Goal: Contribute content: Contribute content

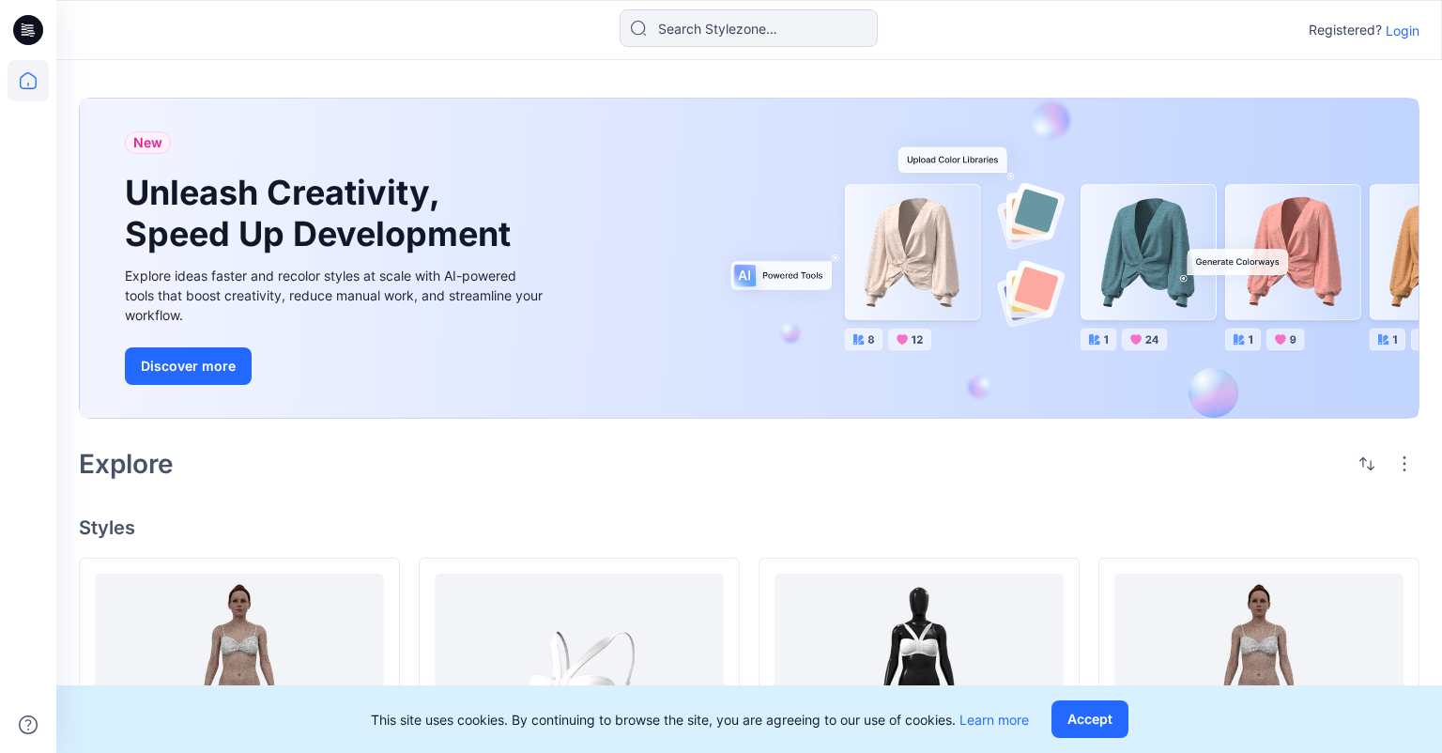
click at [1409, 27] on p "Login" at bounding box center [1403, 31] width 34 height 20
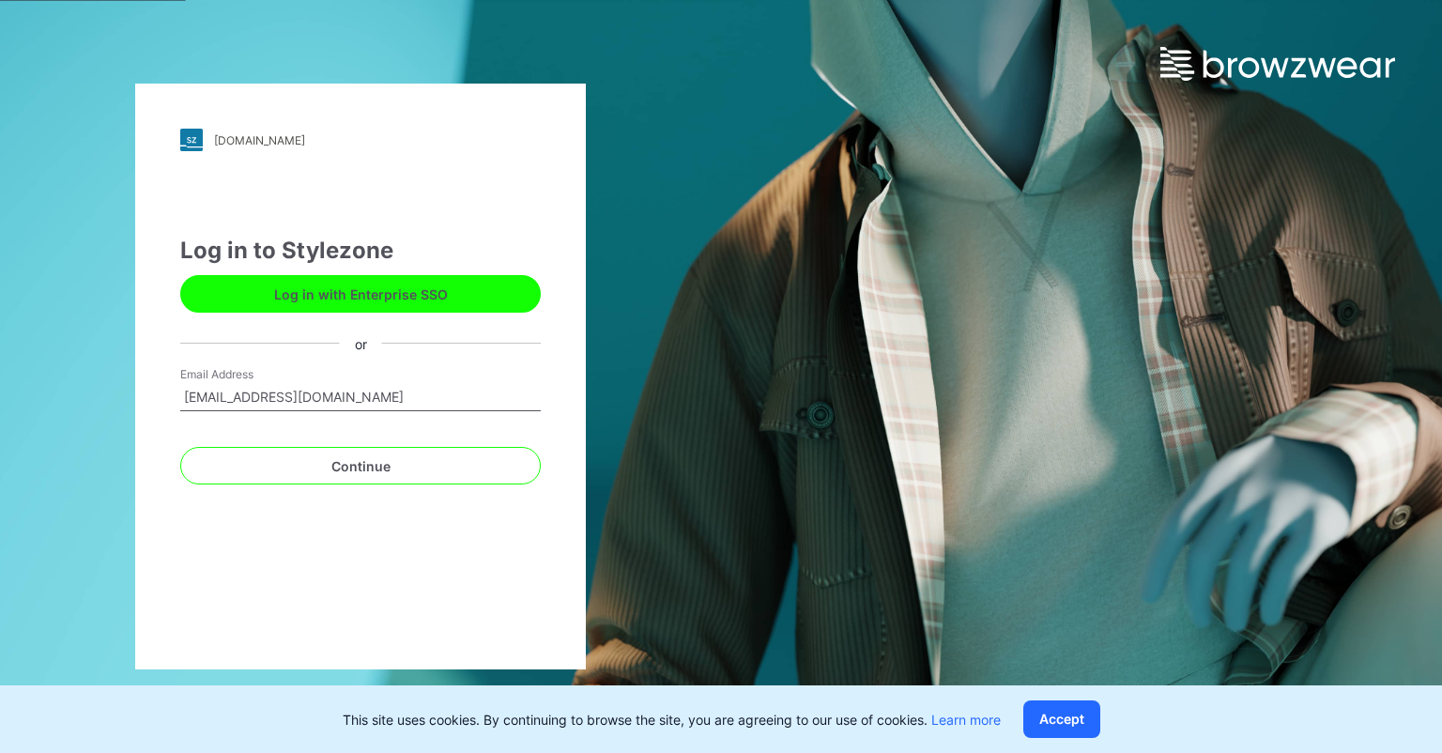
type input "delete1609@yopmail.com"
click at [180, 447] on button "Continue" at bounding box center [360, 466] width 361 height 38
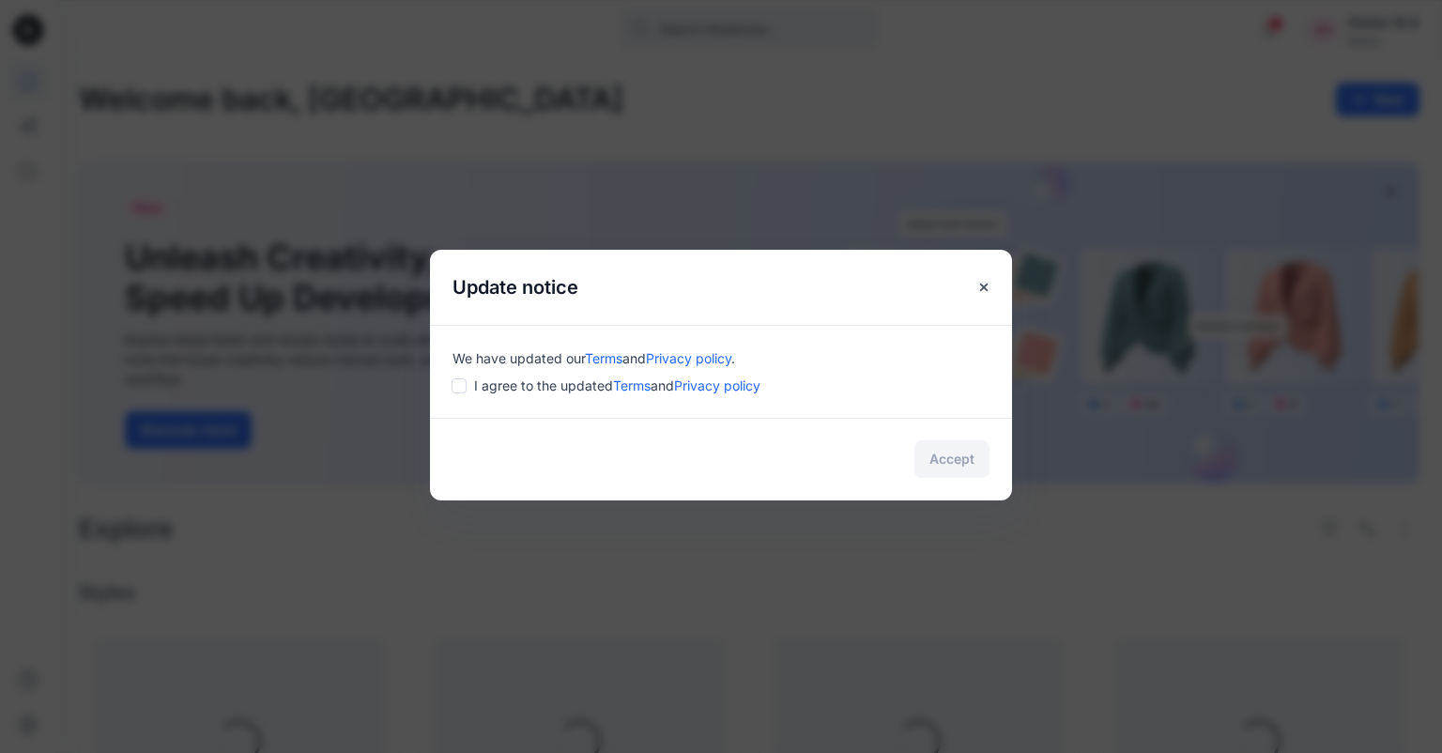
click at [461, 381] on input "checkbox" at bounding box center [459, 385] width 15 height 15
checkbox input "true"
click at [966, 448] on button "Accept" at bounding box center [951, 459] width 75 height 38
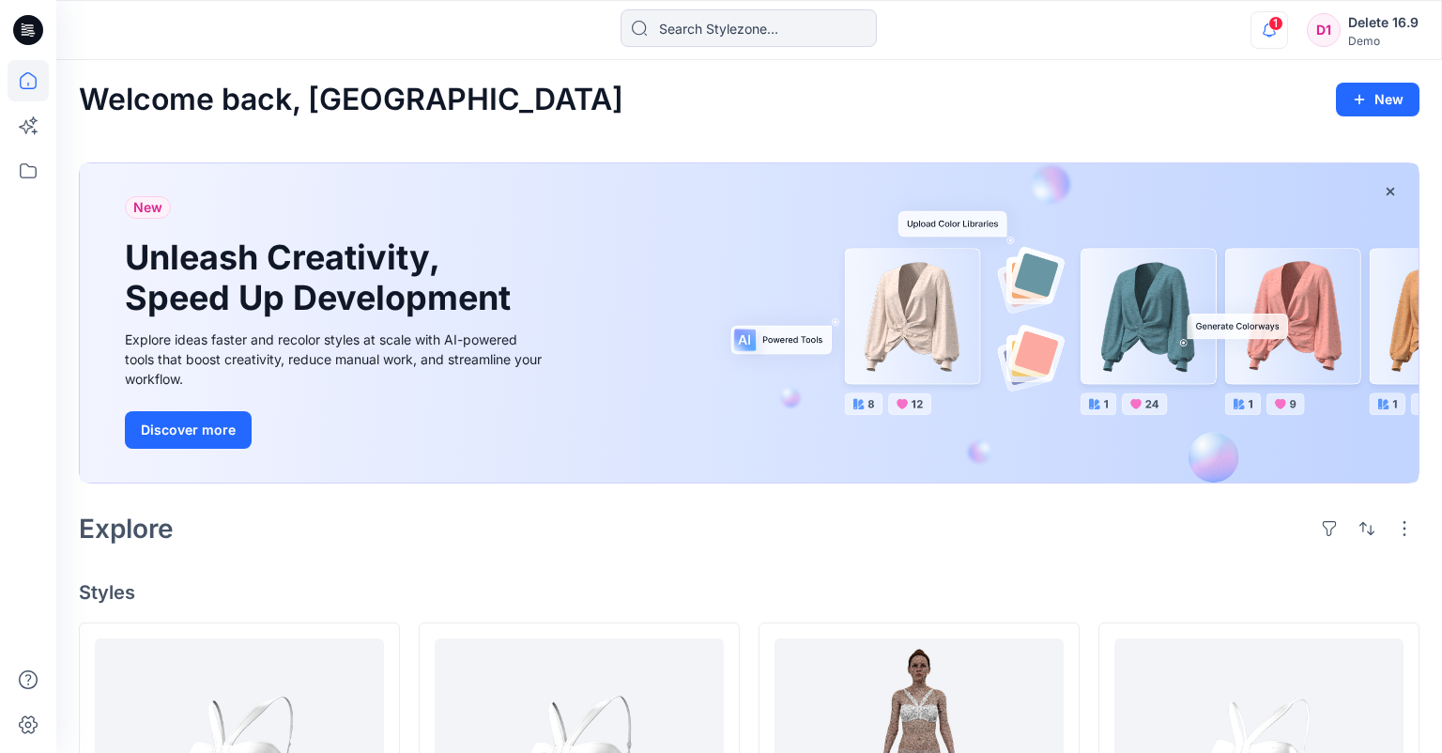
click at [1268, 33] on icon "button" at bounding box center [1270, 30] width 36 height 38
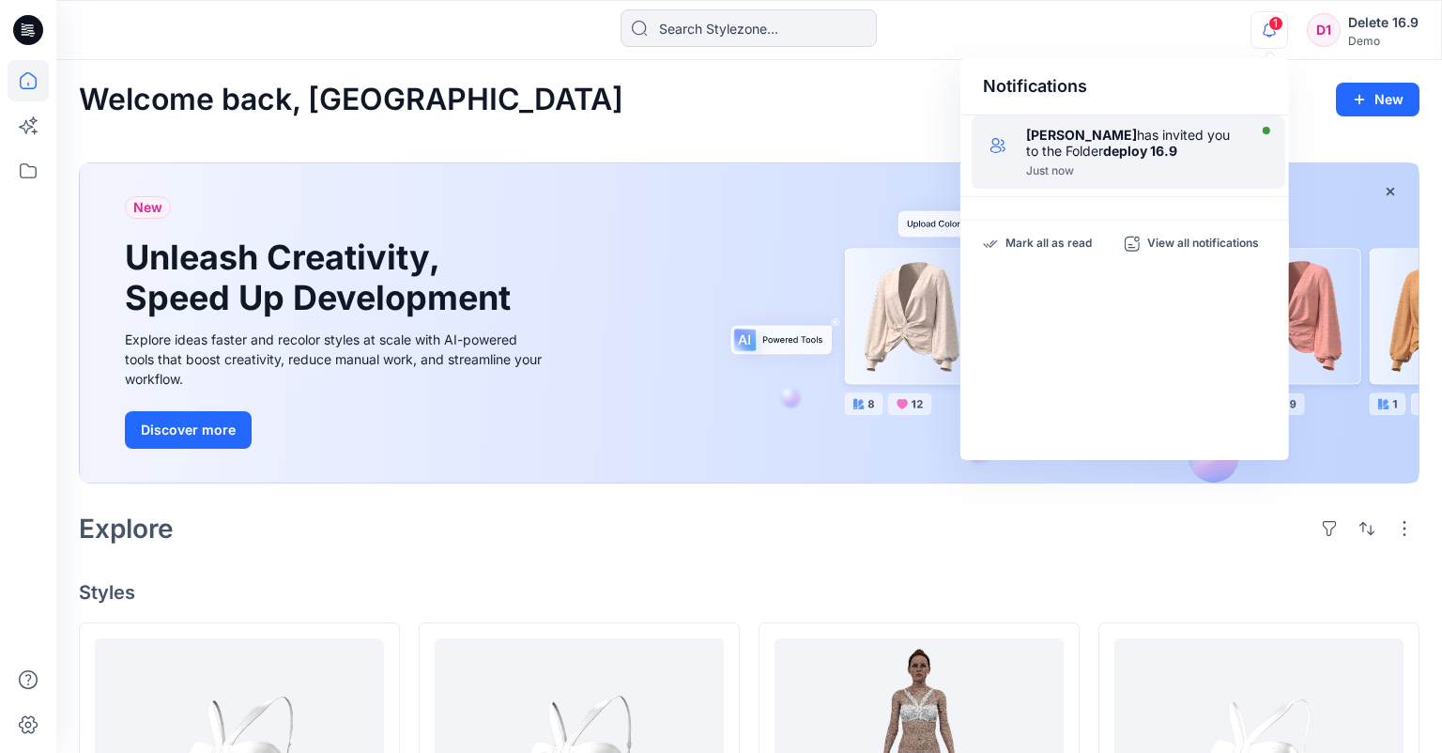
click at [1124, 131] on div "Yael Waitz has invited you to the Folder deploy 16.9" at bounding box center [1134, 143] width 216 height 32
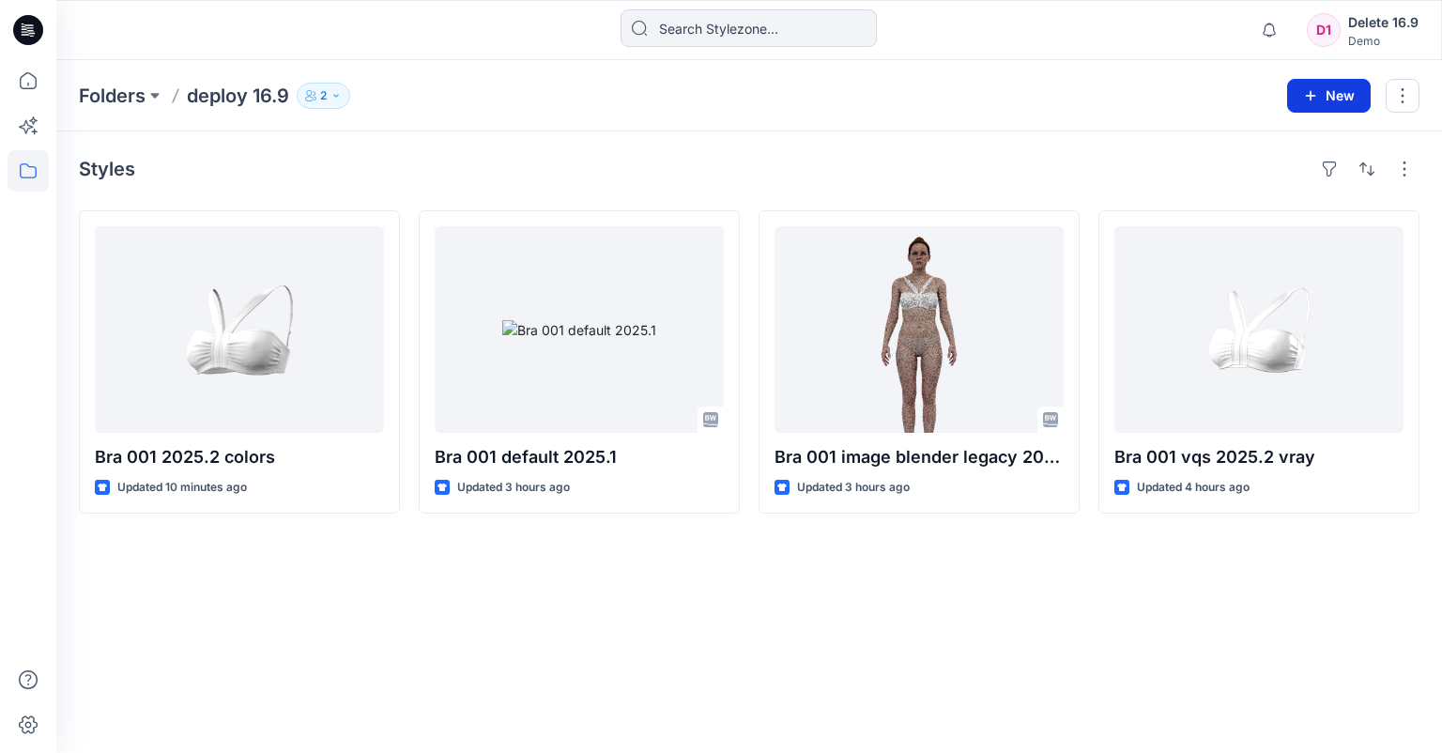
click at [1337, 100] on button "New" at bounding box center [1329, 96] width 84 height 34
click at [1292, 141] on p "New Style" at bounding box center [1270, 142] width 63 height 23
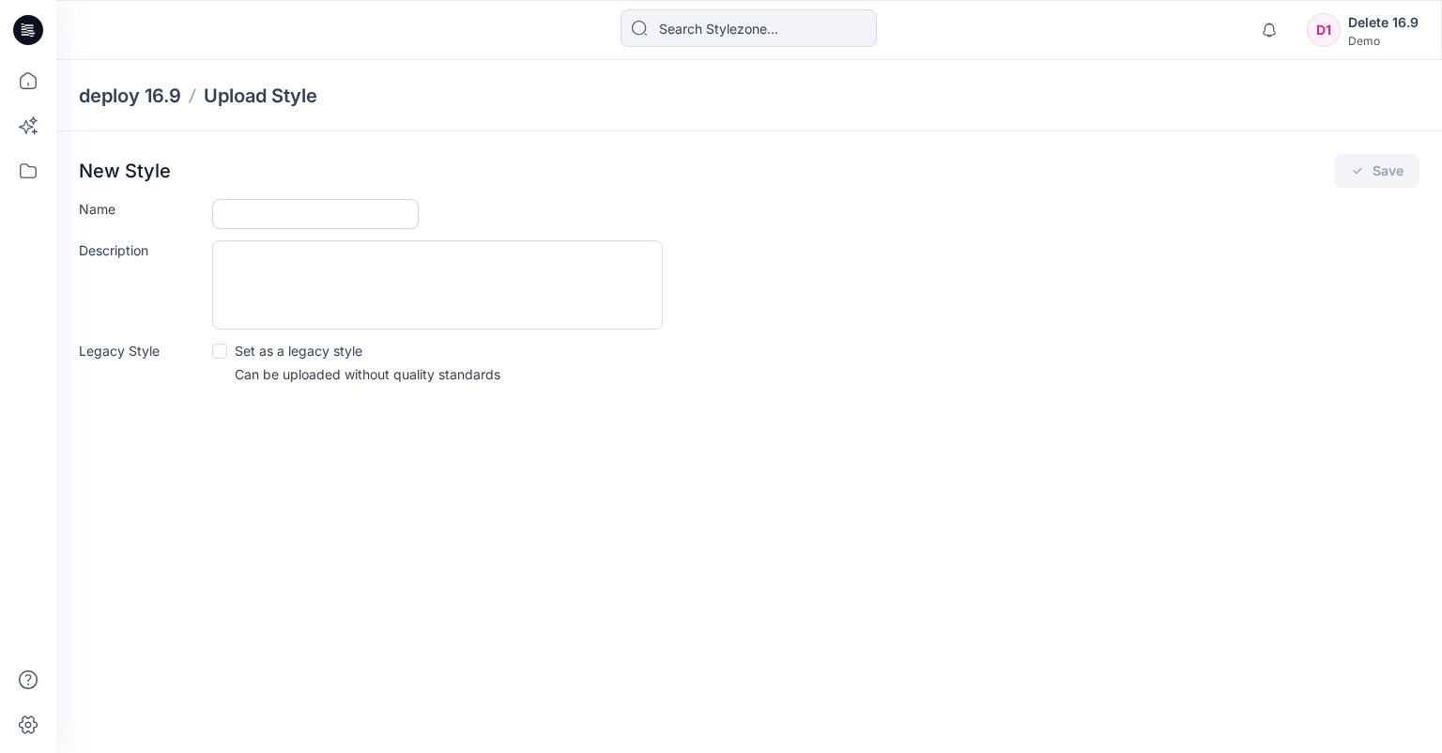
click at [346, 214] on input "Name" at bounding box center [315, 214] width 207 height 30
type input "test up delete"
click at [375, 453] on div "deploy 16.9 Upload Style New Style Save Name test up delete Description Legacy …" at bounding box center [749, 406] width 1386 height 693
click at [1403, 175] on button "Save" at bounding box center [1376, 171] width 85 height 34
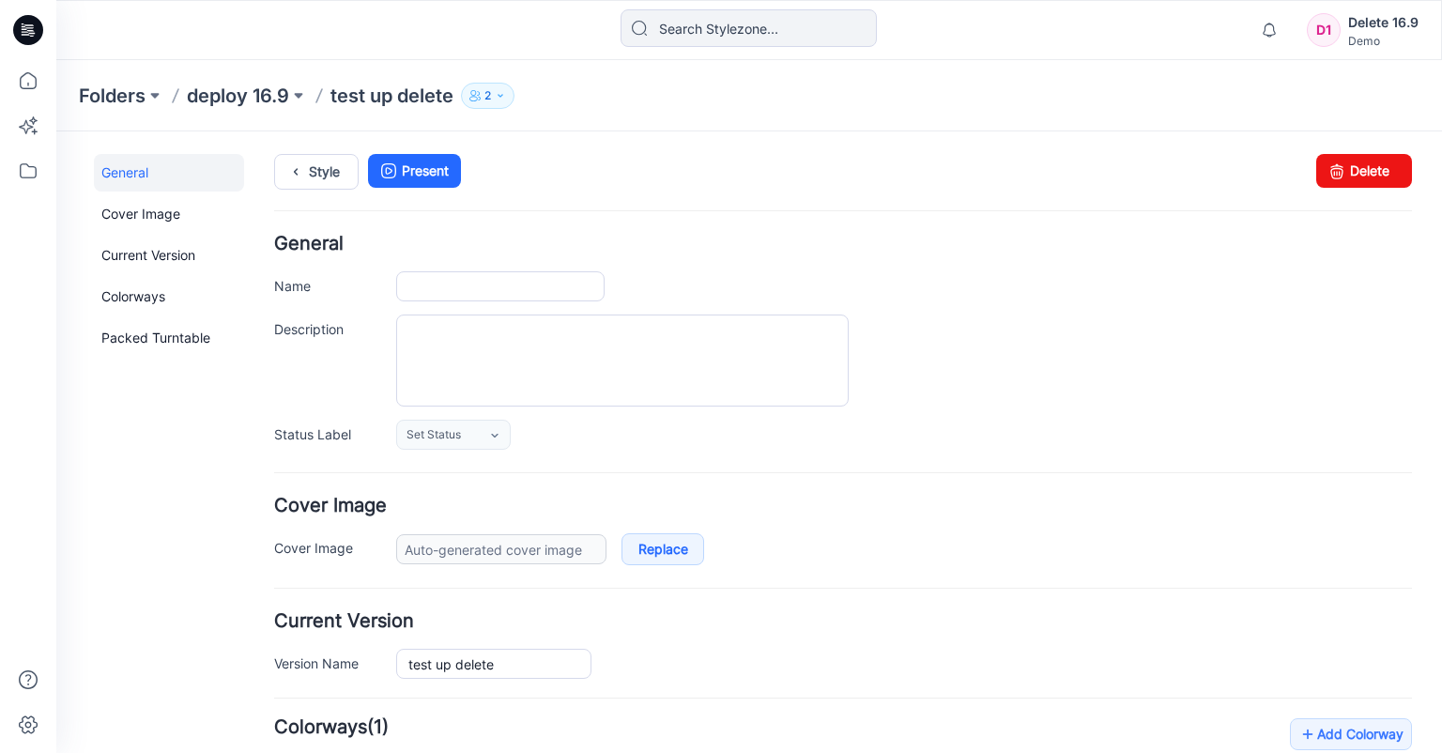
type input "test up delete"
type input "Colorway 1"
type input "Default Thumbnail"
click at [449, 441] on span "Set Status" at bounding box center [434, 434] width 54 height 19
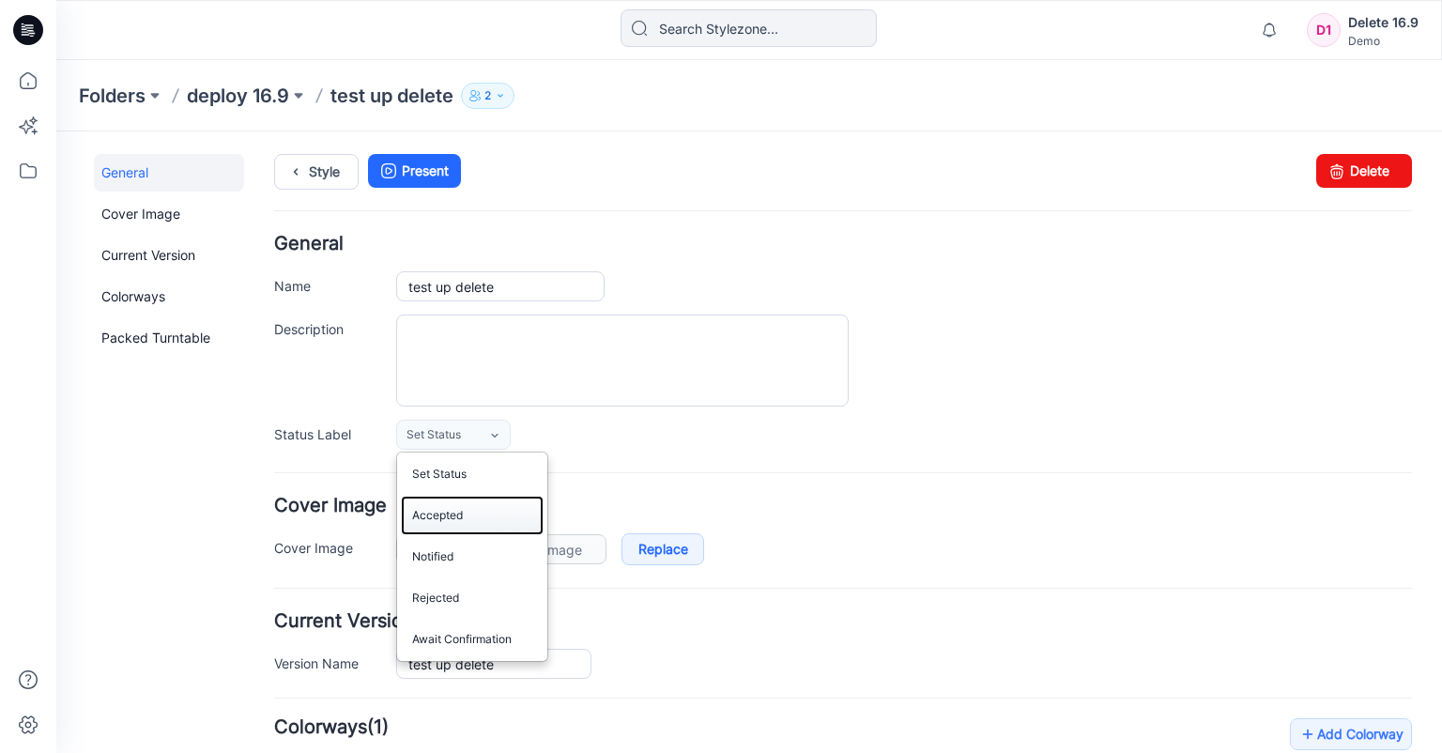
click at [475, 521] on link "Accepted" at bounding box center [472, 515] width 143 height 39
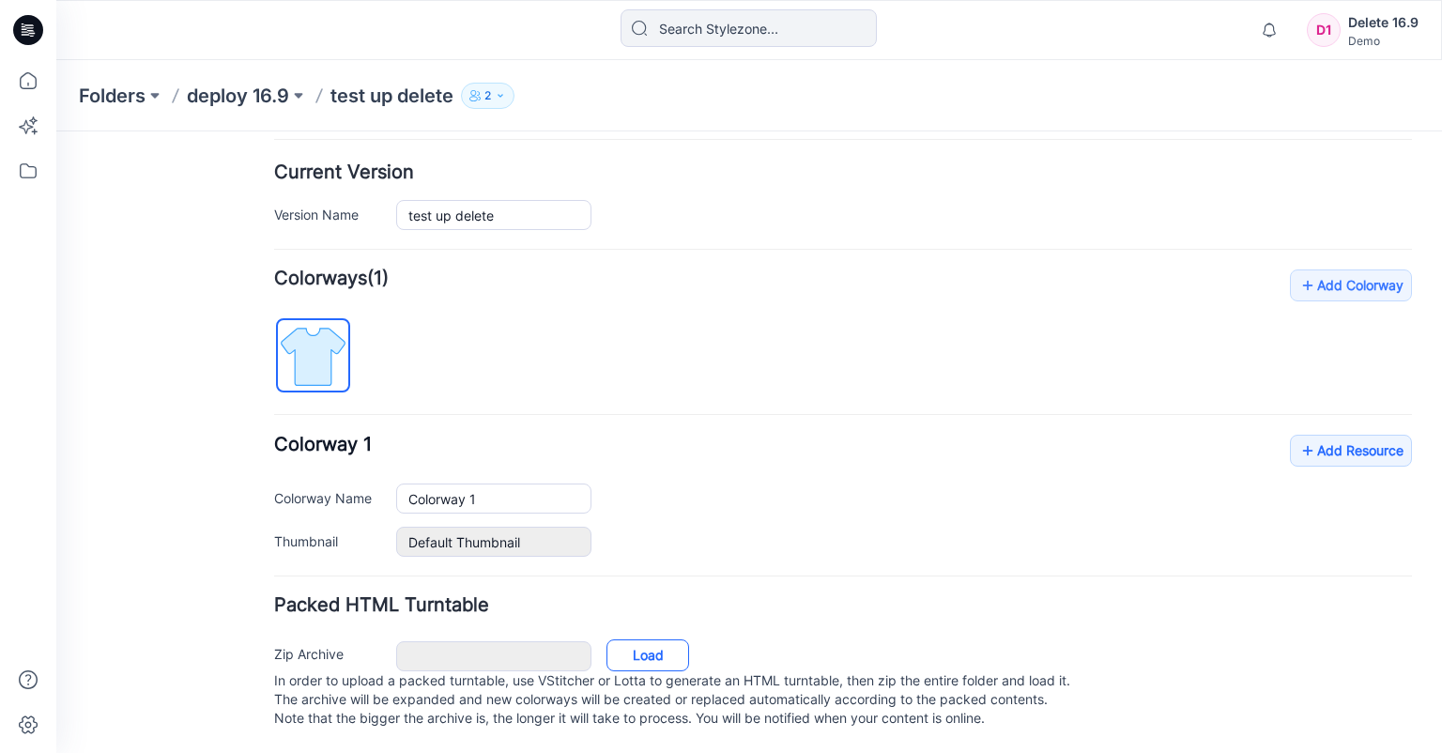
scroll to position [465, 0]
click at [633, 639] on link "Load" at bounding box center [648, 655] width 83 height 32
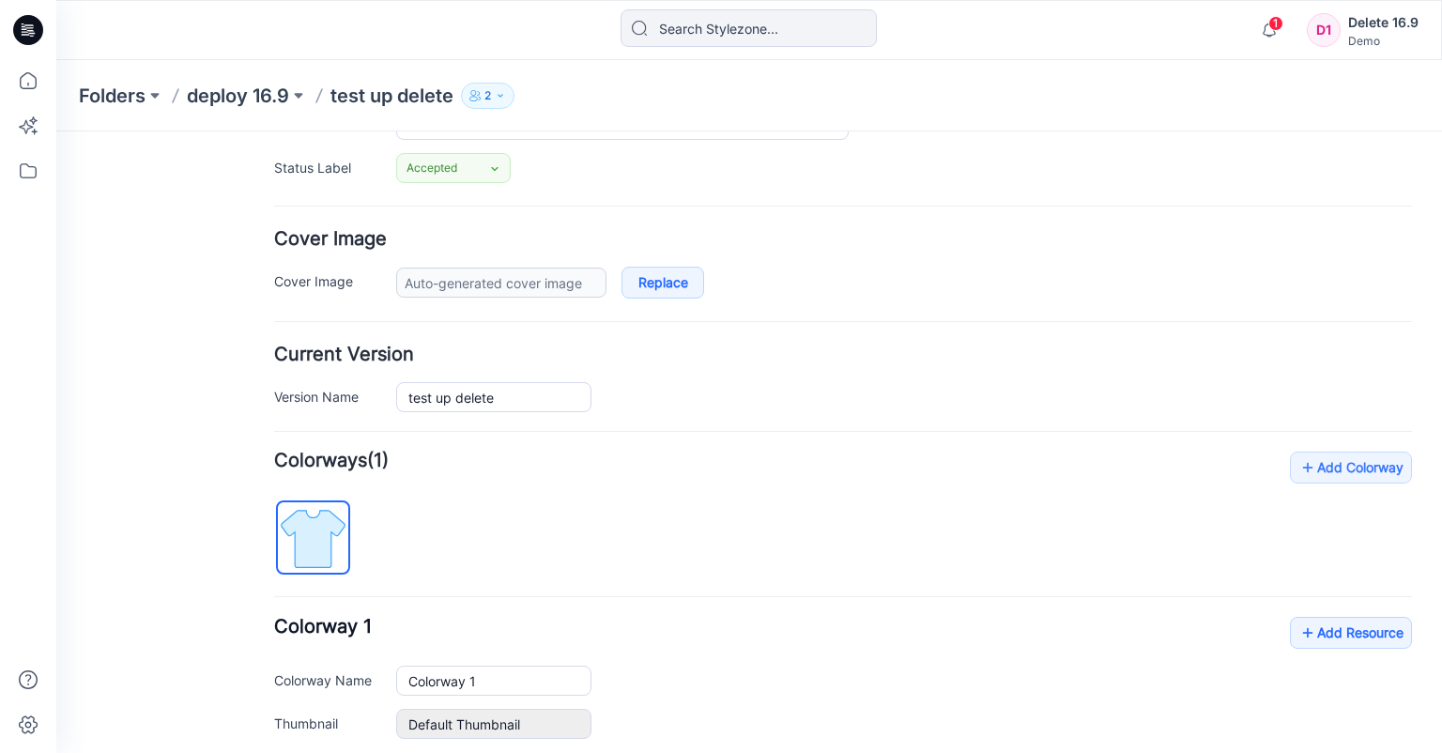
scroll to position [0, 0]
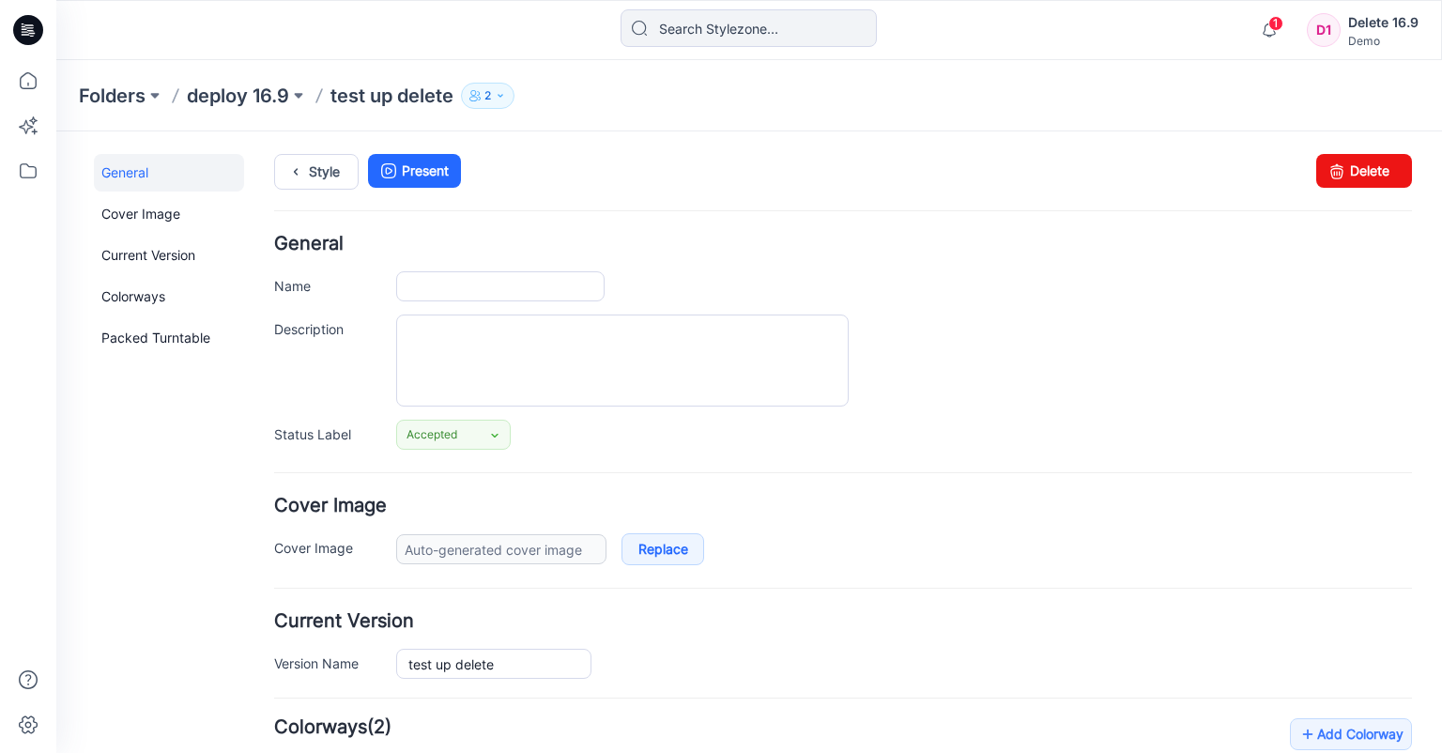
type input "test up delete"
type input "Nude"
type input "turn colors"
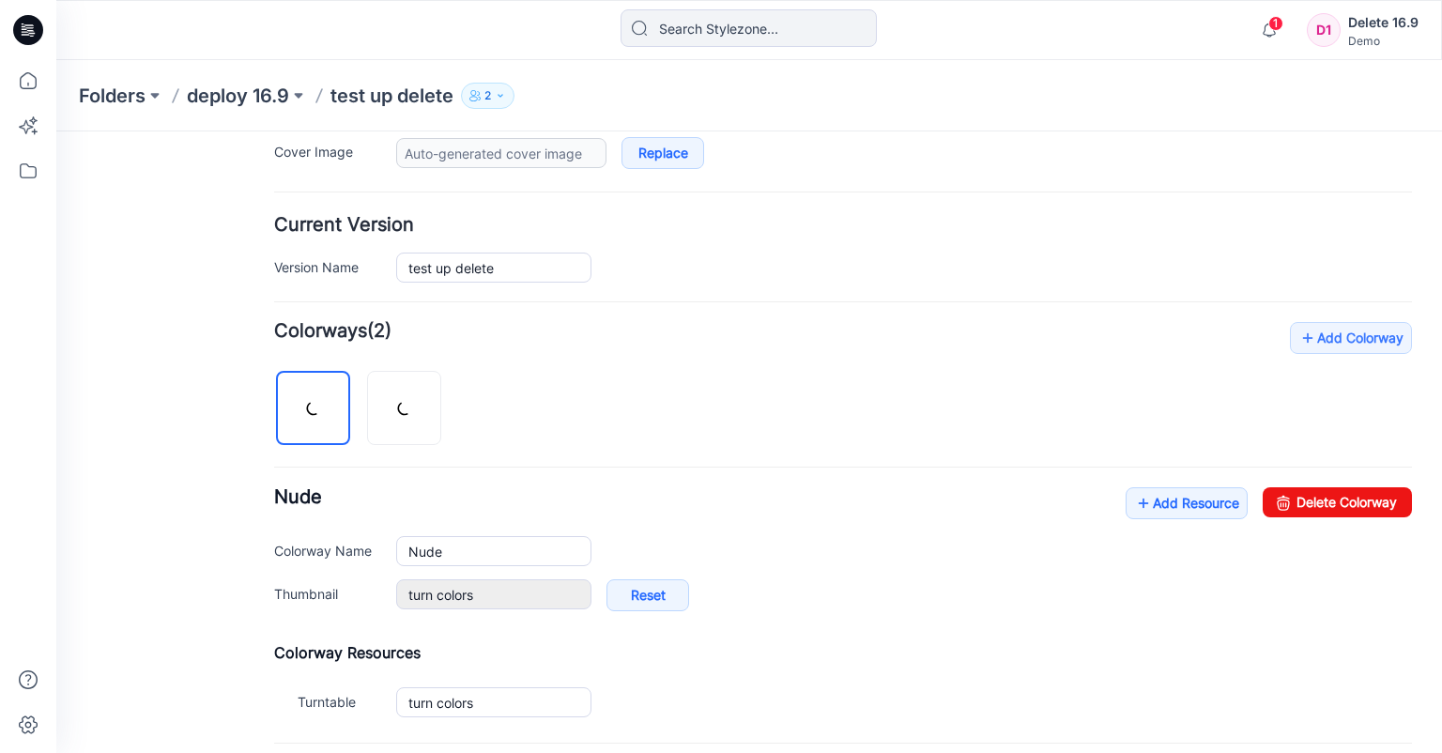
scroll to position [578, 0]
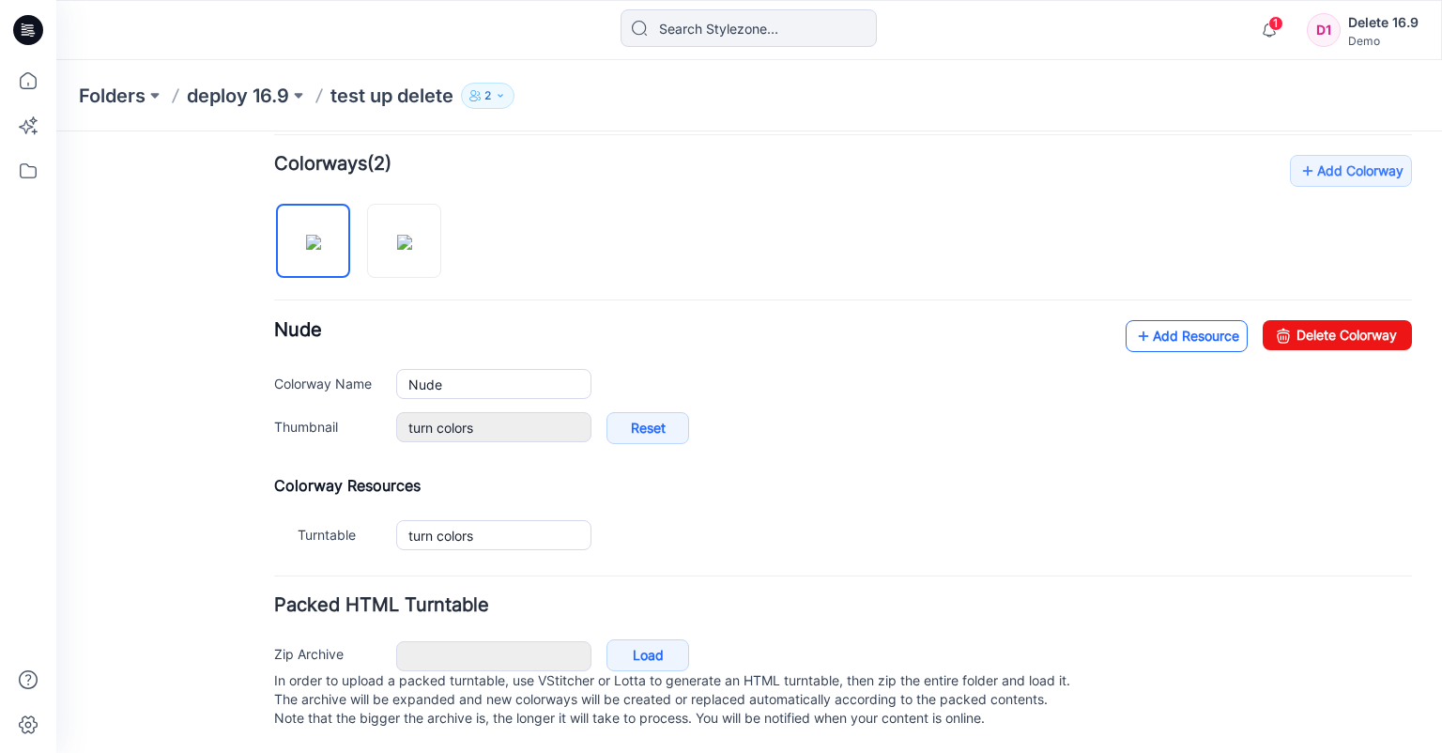
click at [1160, 320] on link "Add Resource" at bounding box center [1187, 336] width 122 height 32
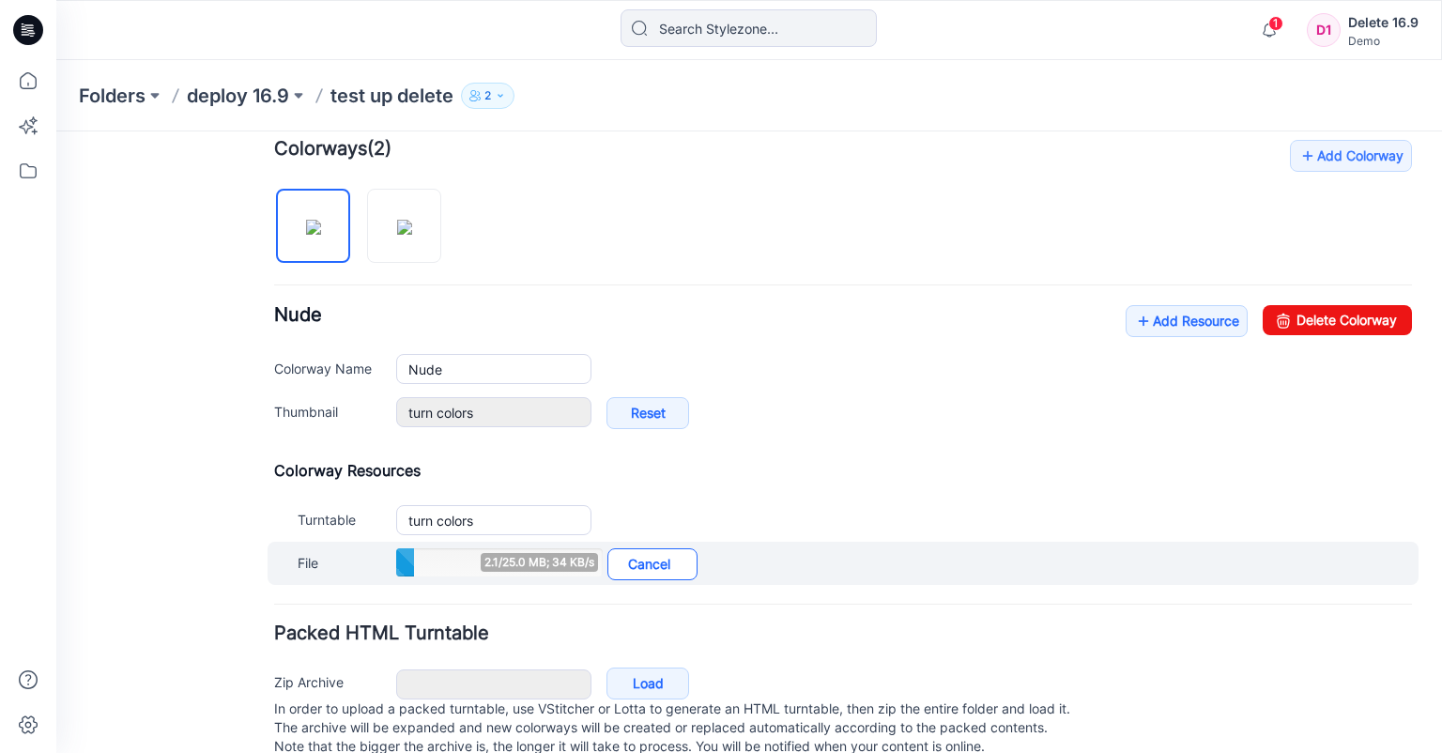
click at [654, 563] on link "Cancel" at bounding box center [652, 564] width 90 height 32
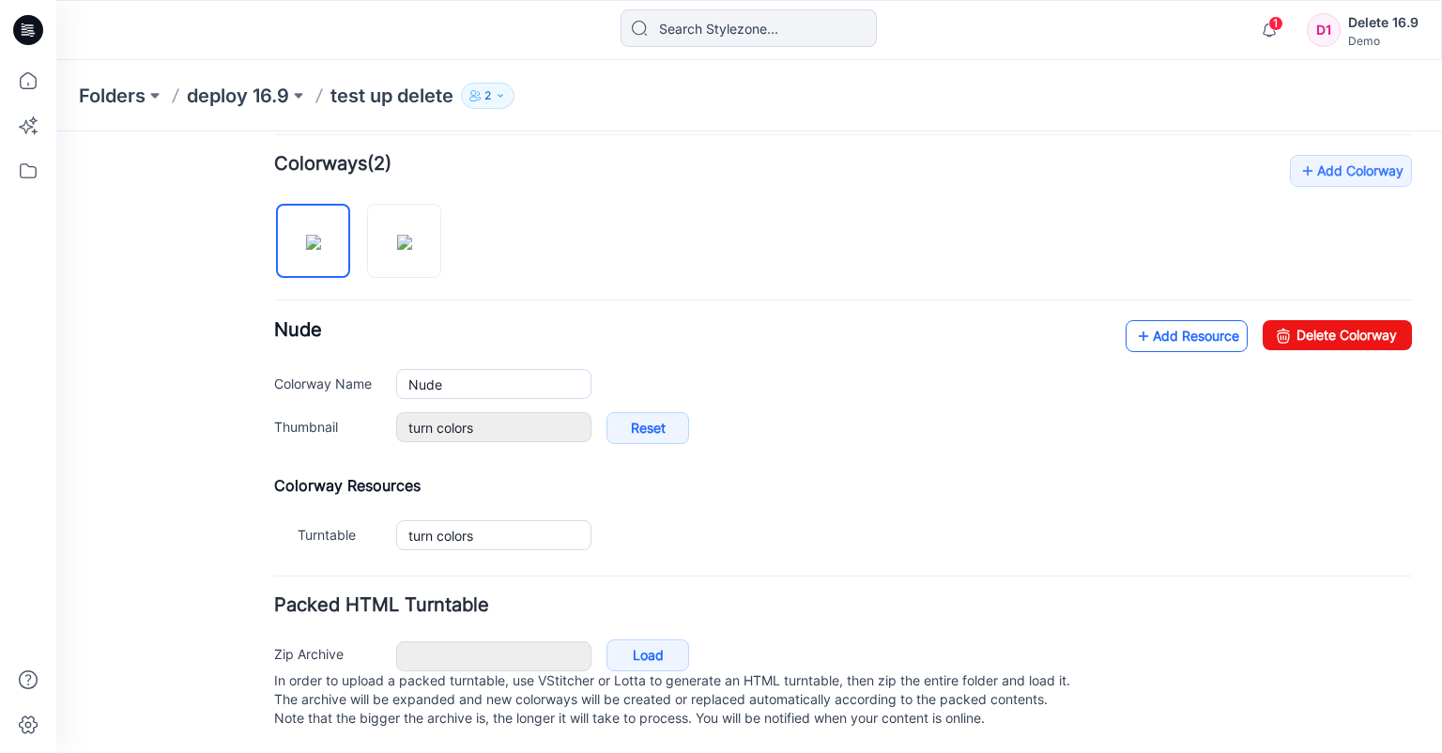
click at [1151, 320] on link "Add Resource" at bounding box center [1187, 336] width 122 height 32
click at [1154, 320] on link "Add Resource" at bounding box center [1187, 336] width 122 height 32
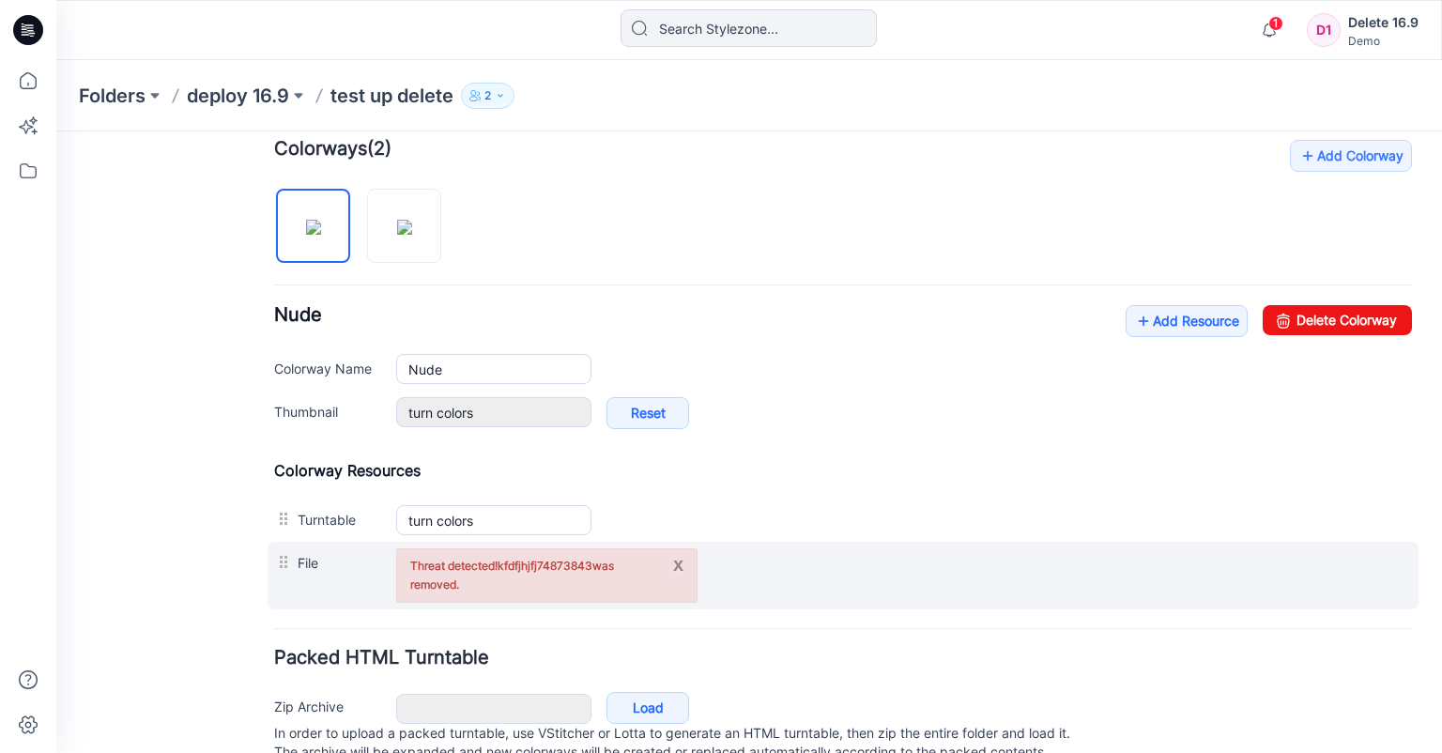
click at [677, 565] on button "x" at bounding box center [678, 564] width 10 height 19
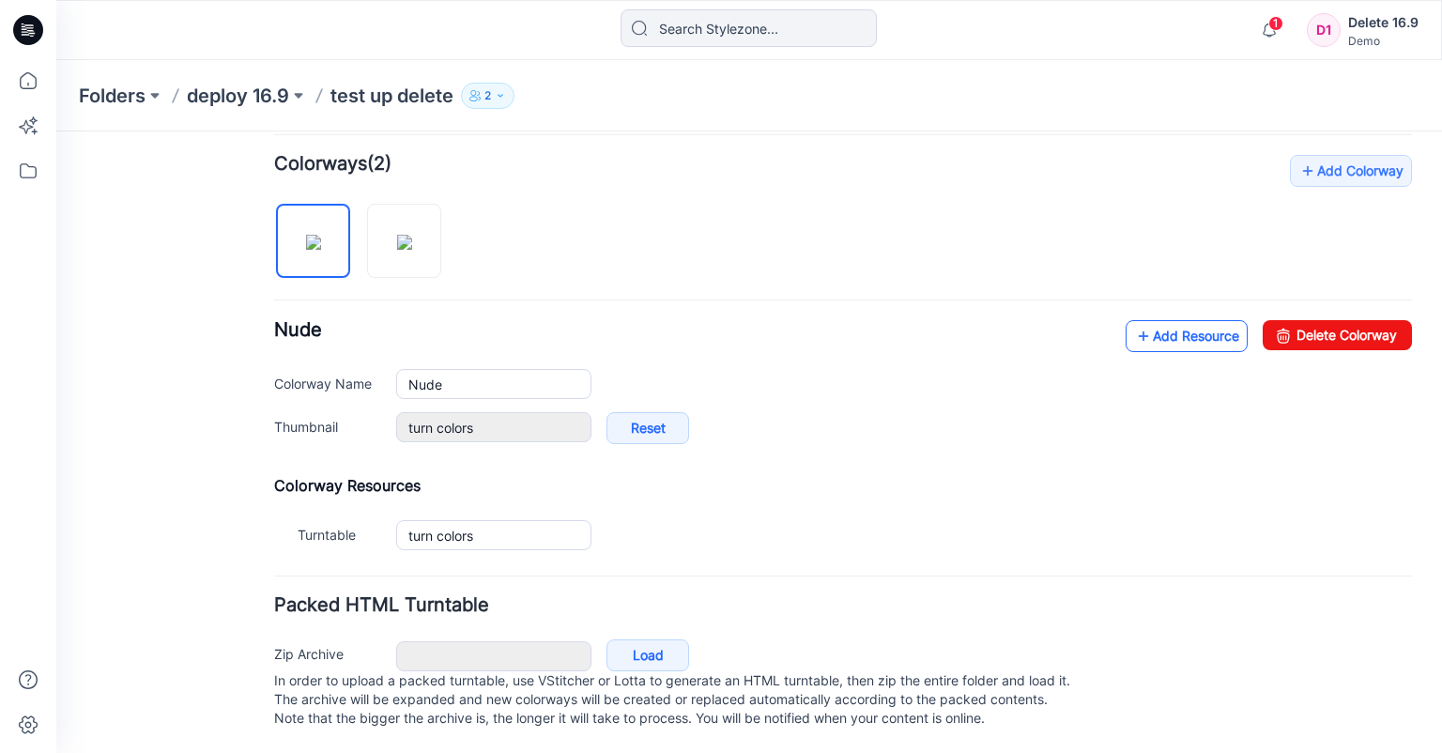
click at [1160, 327] on link "Add Resource" at bounding box center [1187, 336] width 122 height 32
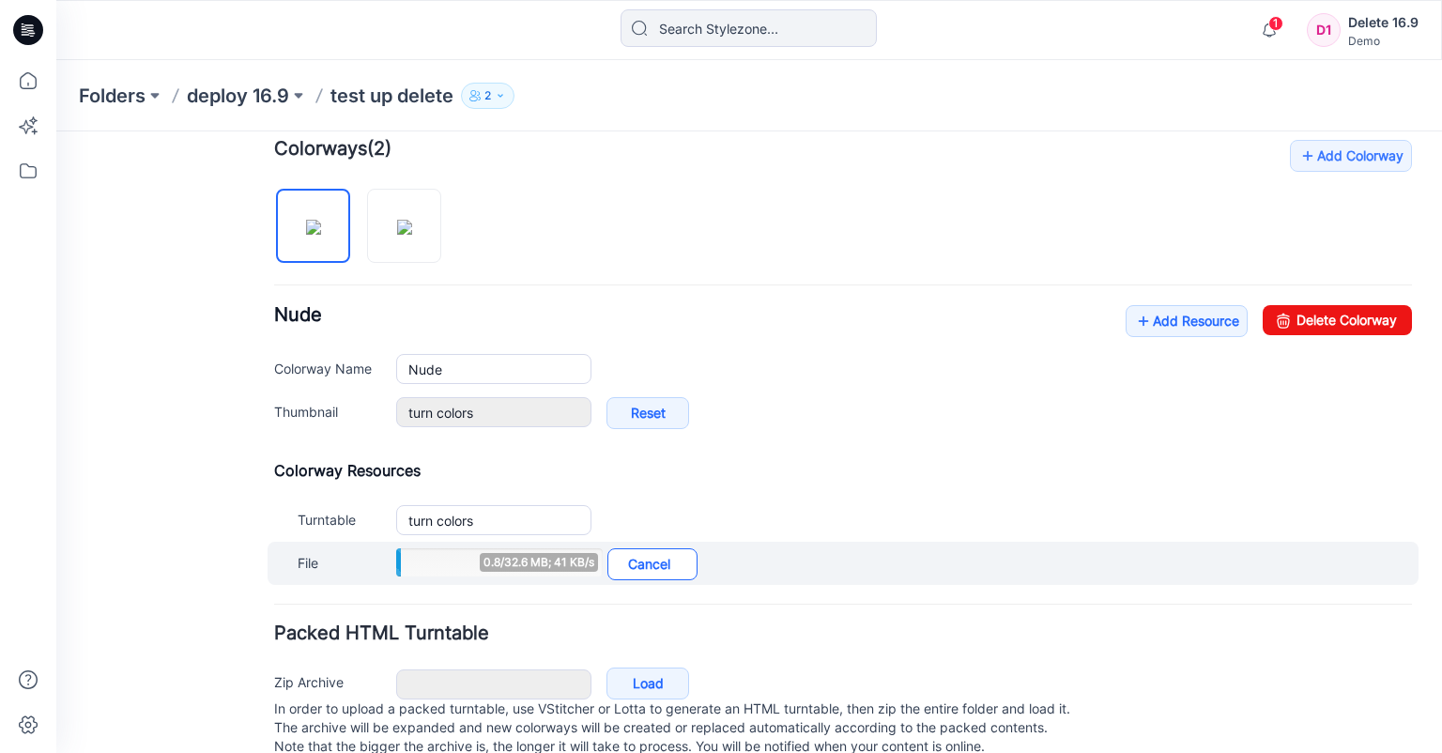
click at [663, 561] on link "Cancel" at bounding box center [652, 564] width 90 height 32
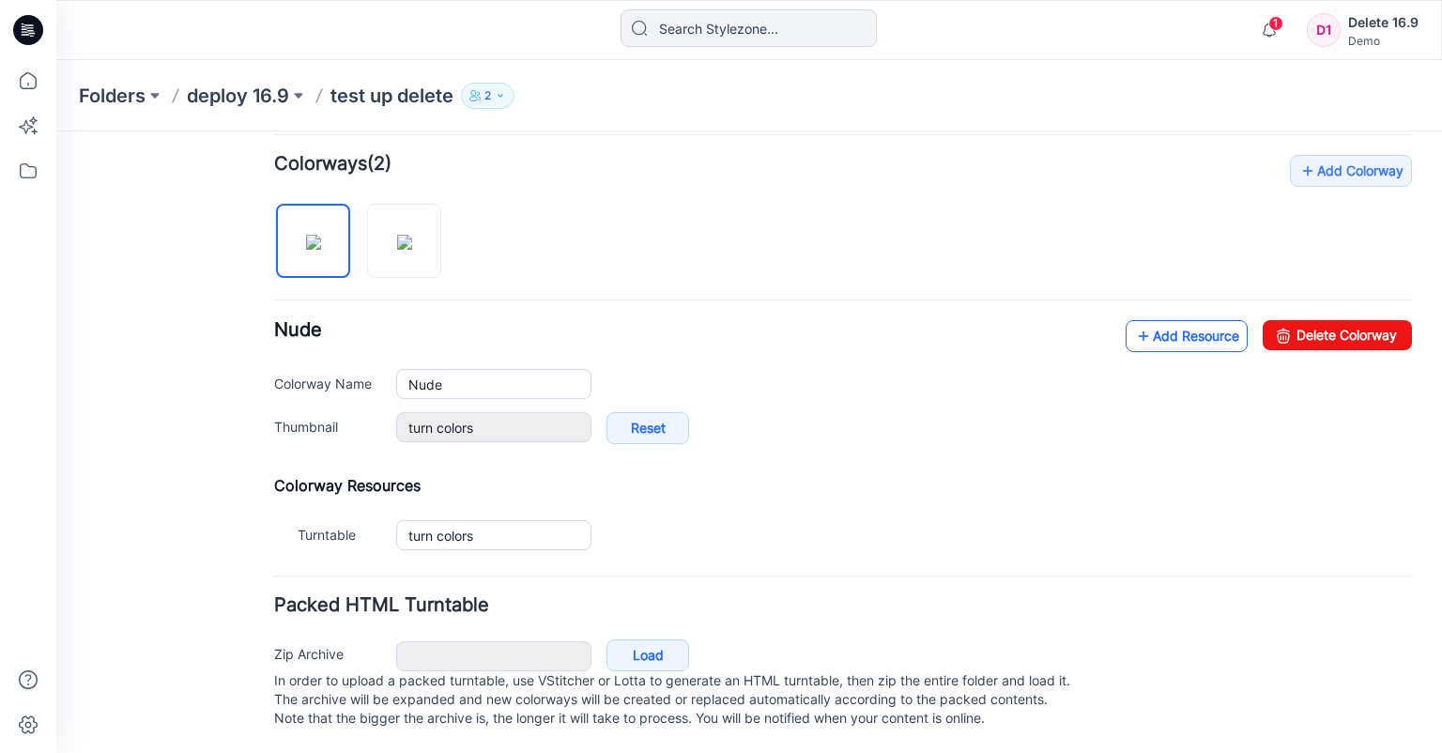
click at [1164, 325] on link "Add Resource" at bounding box center [1187, 336] width 122 height 32
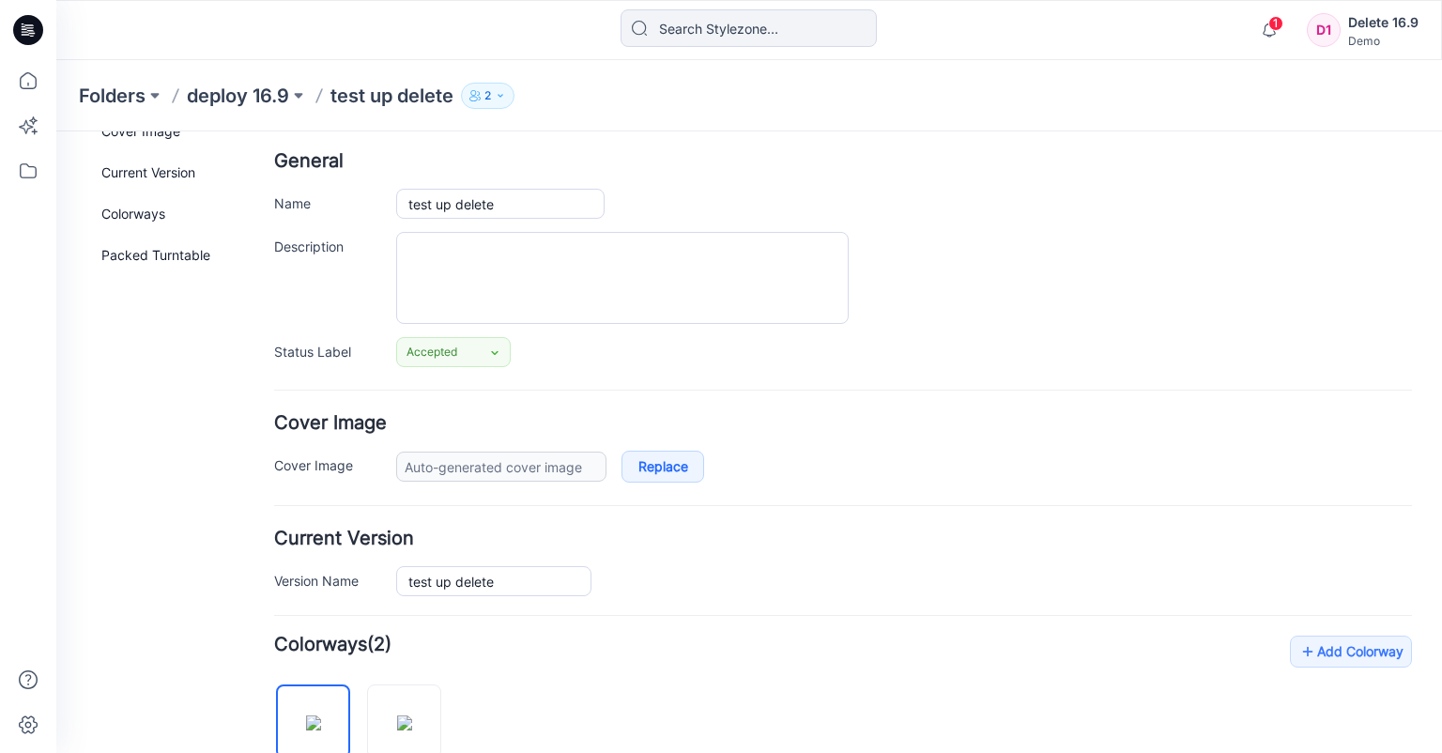
scroll to position [0, 0]
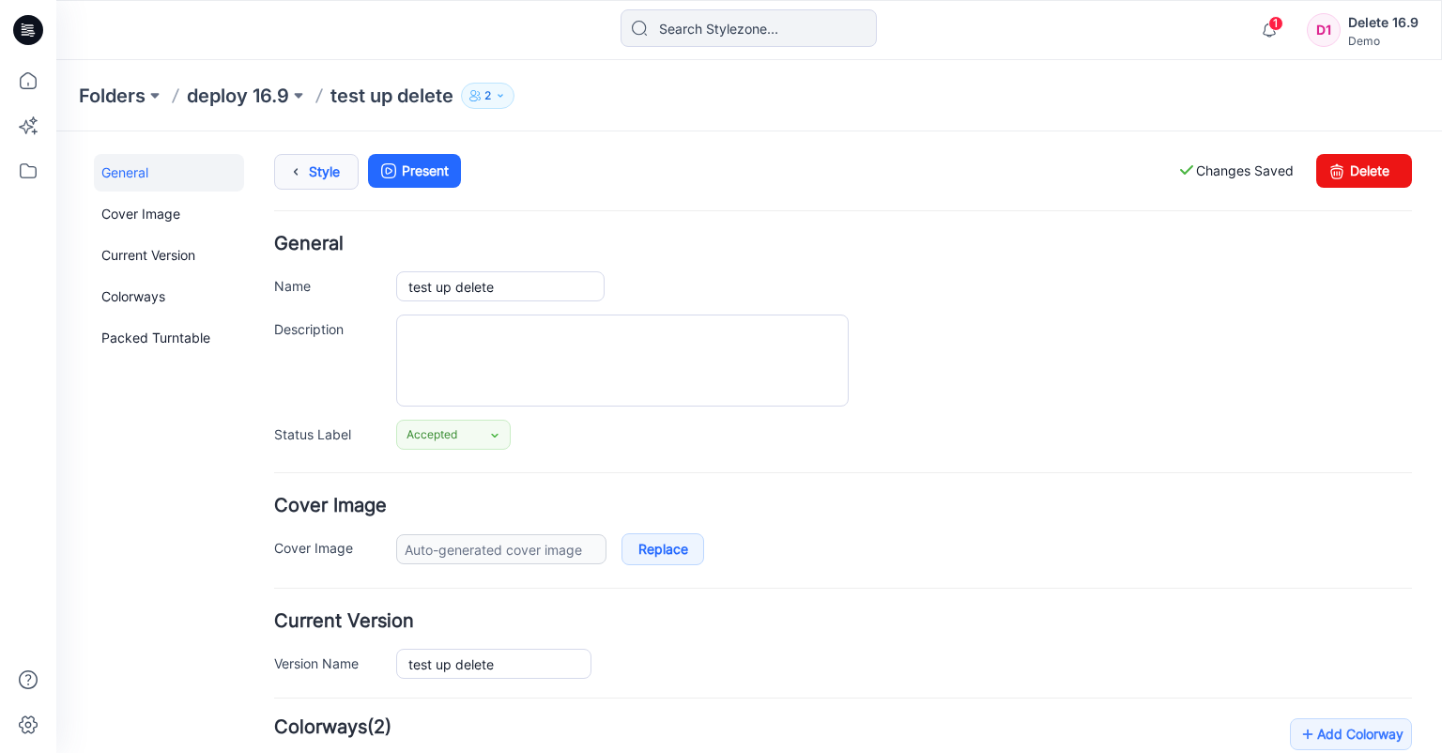
click at [314, 171] on link "Style" at bounding box center [316, 172] width 85 height 36
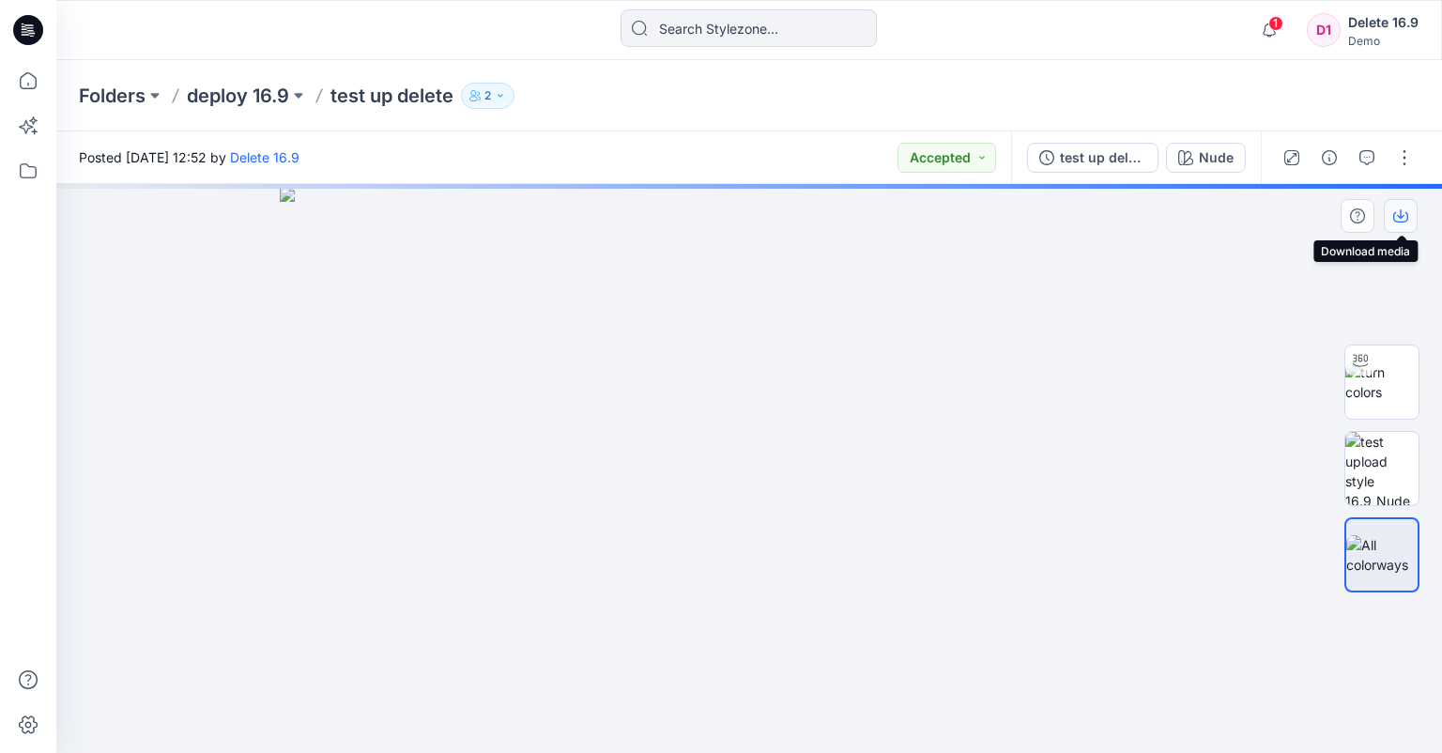
click at [1398, 215] on icon "button" at bounding box center [1400, 215] width 15 height 15
click at [1215, 152] on div "Nude" at bounding box center [1216, 157] width 35 height 21
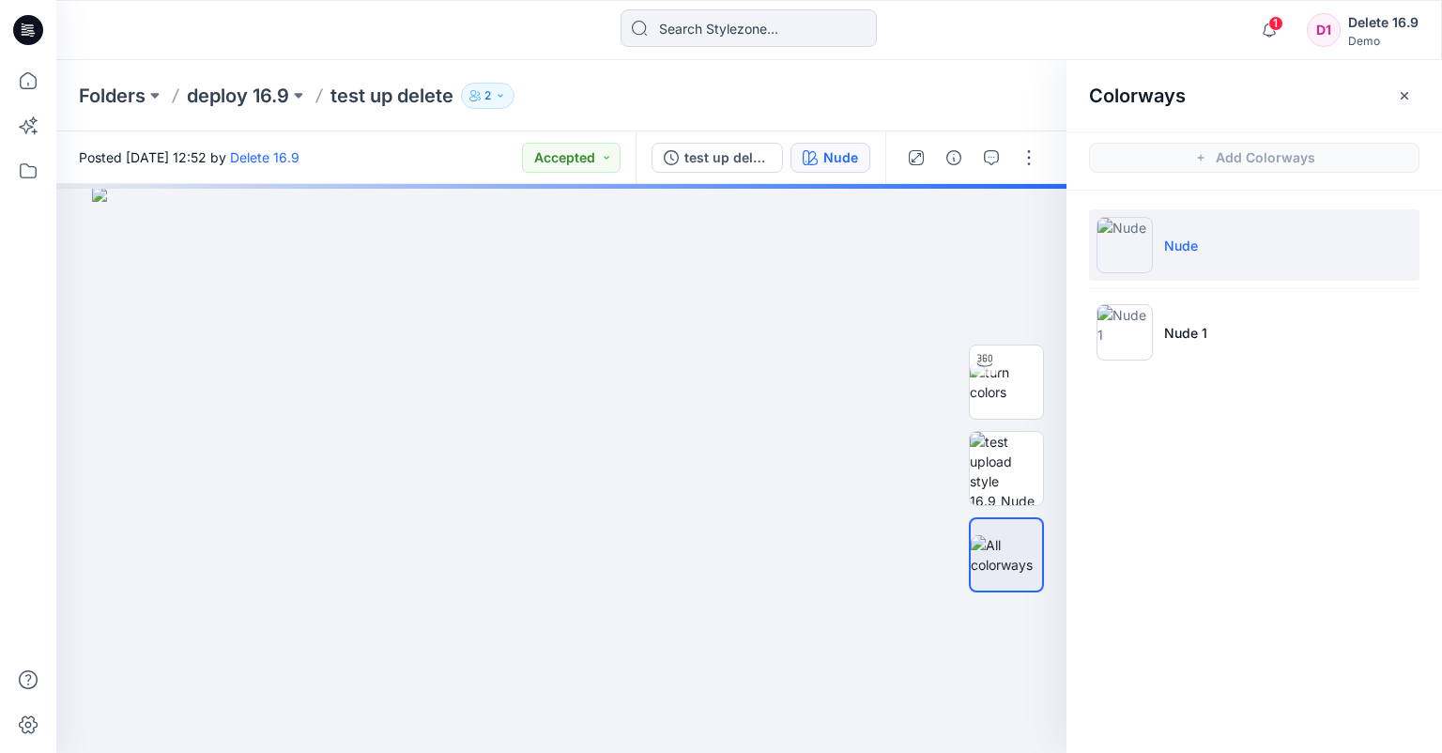
click at [816, 89] on div "Folders deploy 16.9 test up delete 2" at bounding box center [676, 96] width 1194 height 26
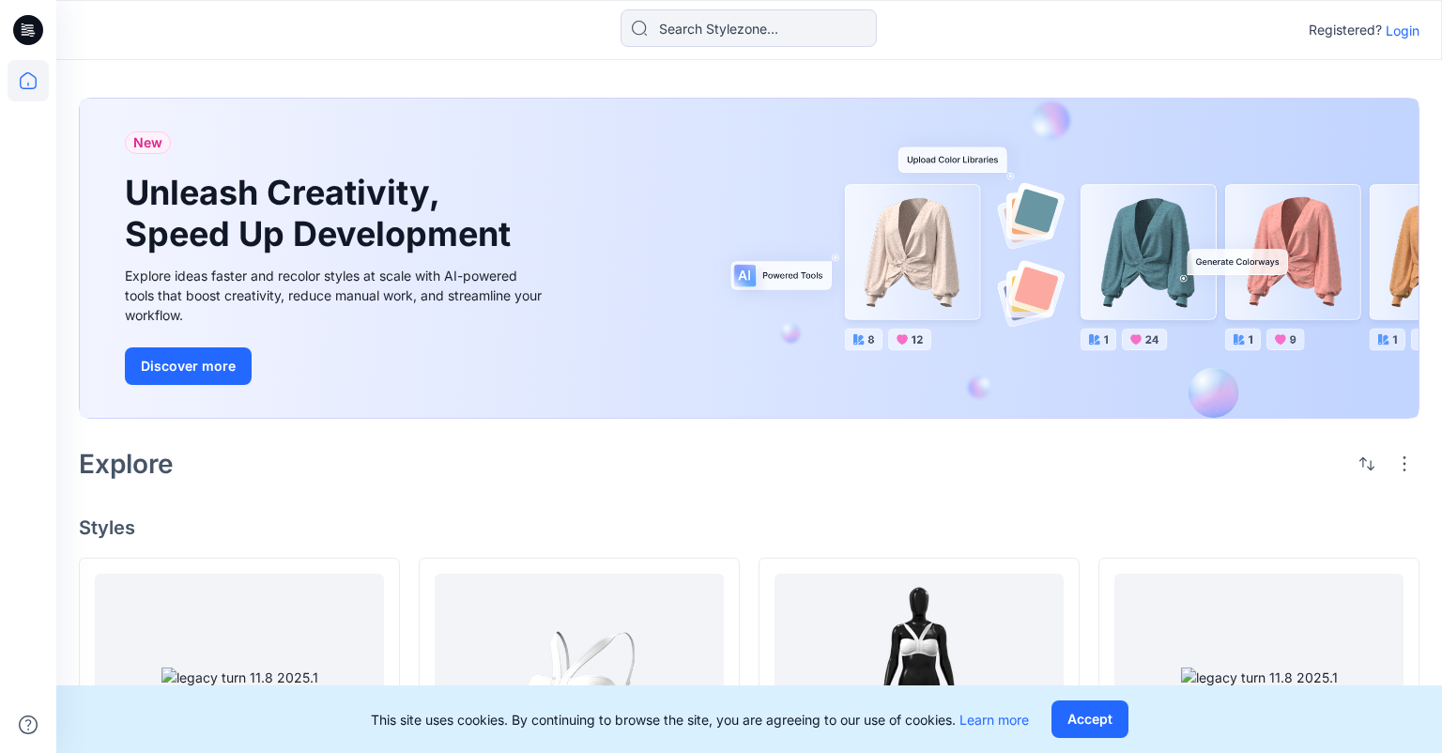
click at [1408, 30] on p "Login" at bounding box center [1403, 31] width 34 height 20
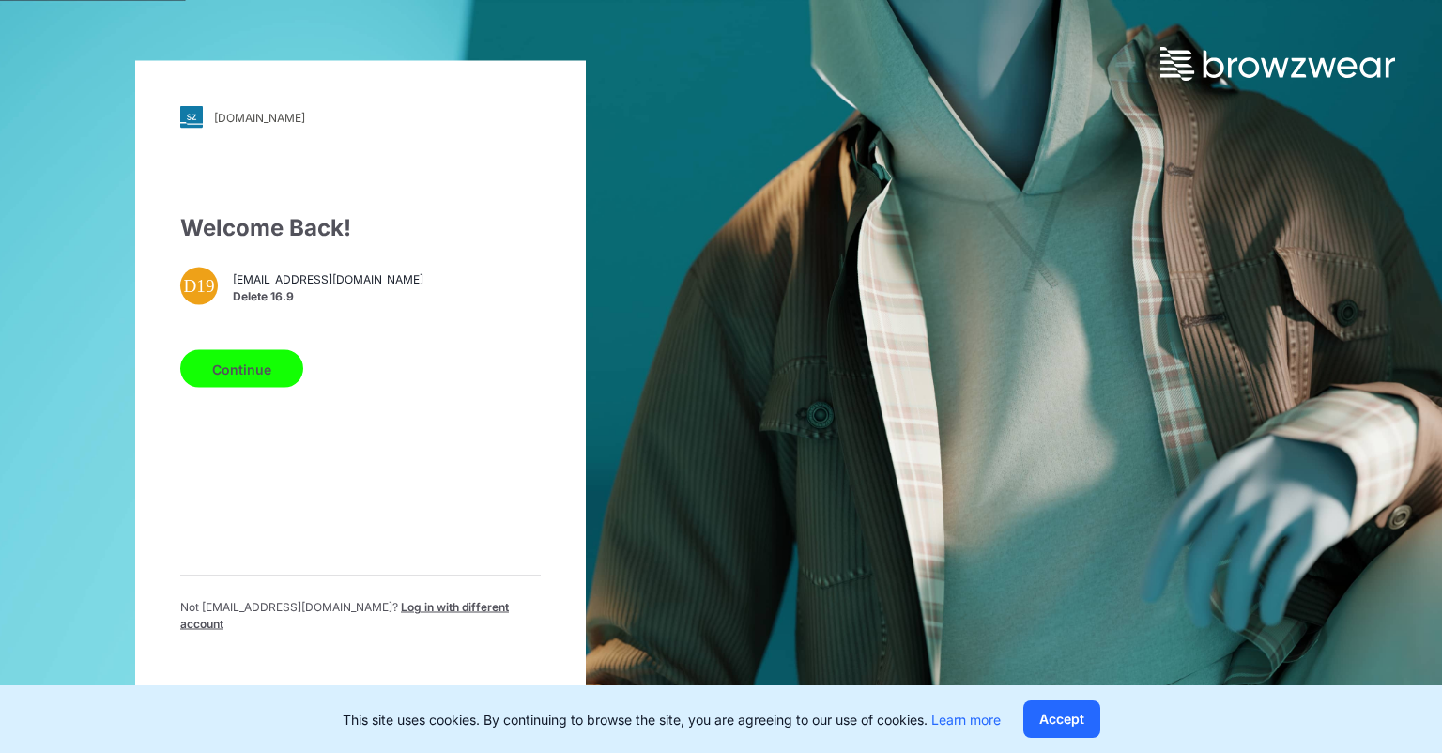
click at [277, 375] on button "Continue" at bounding box center [241, 369] width 123 height 38
